Goal: Task Accomplishment & Management: Complete application form

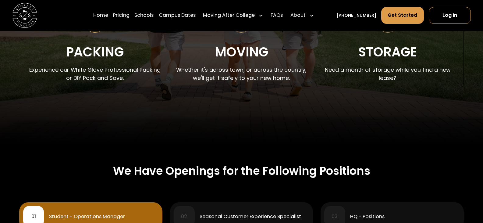
scroll to position [256, 0]
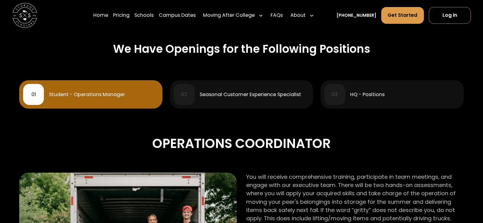
click at [235, 95] on div "Seasonal Customer Experience Specialist" at bounding box center [250, 94] width 101 height 5
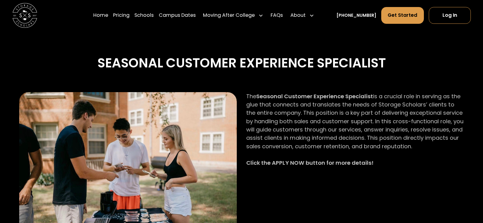
scroll to position [348, 0]
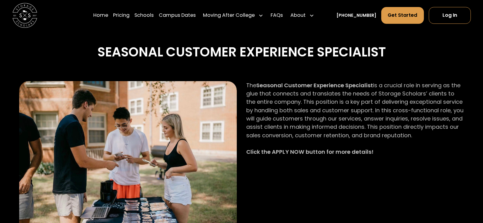
drag, startPoint x: 268, startPoint y: 120, endPoint x: 425, endPoint y: 135, distance: 157.4
click at [425, 135] on p "The Seasonal Customer Experience Specialist is a crucial role in serving as the…" at bounding box center [355, 122] width 218 height 83
copy p "guide customers through our services, answer inquiries, resolve issues, and ass…"
click at [350, 154] on strong "Click the APPLY NOW button for more details!" at bounding box center [309, 152] width 127 height 8
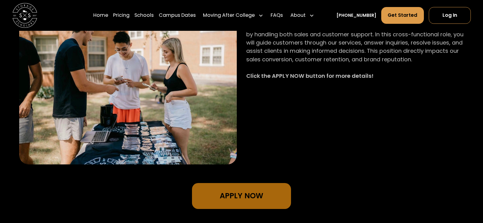
scroll to position [439, 0]
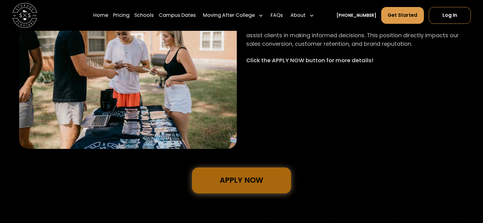
click at [247, 186] on link "Apply Now" at bounding box center [241, 180] width 99 height 26
click at [316, 71] on p "The Seasonal Customer Experience Specialist is a crucial role in serving as the…" at bounding box center [355, 31] width 218 height 83
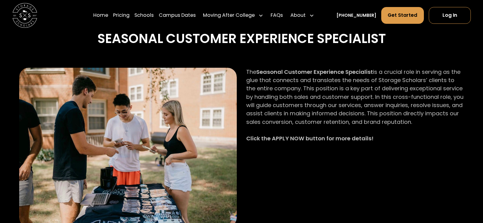
scroll to position [348, 0]
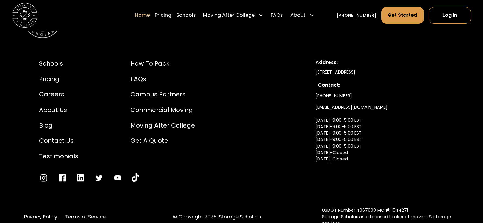
scroll to position [2132, 0]
